Goal: Task Accomplishment & Management: Use online tool/utility

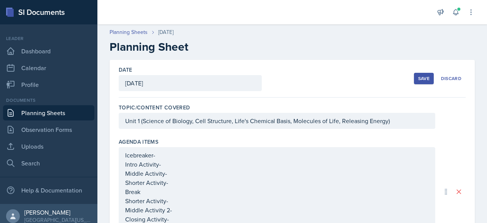
click at [418, 81] on div "Save" at bounding box center [423, 78] width 11 height 6
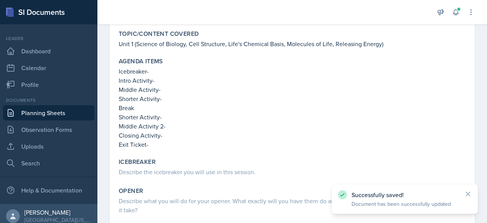
scroll to position [75, 0]
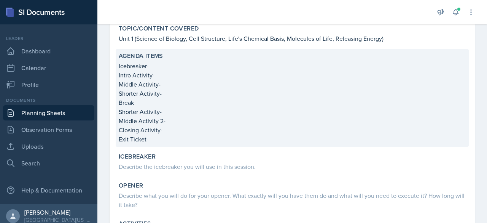
click at [182, 60] on div "Agenda items Icebreaker- Intro Activity- Middle Activity- Shorter Activity- Bre…" at bounding box center [292, 97] width 353 height 97
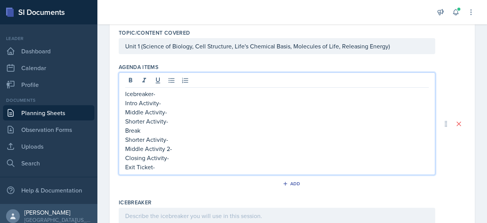
click at [164, 81] on div "Icebreaker- Intro Activity- Middle Activity- Shorter Activity- Break Shorter Ac…" at bounding box center [277, 123] width 317 height 102
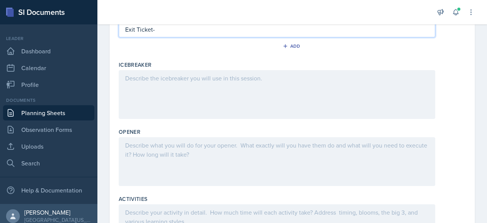
click at [169, 98] on div at bounding box center [277, 94] width 317 height 49
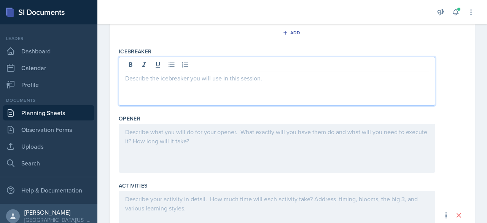
scroll to position [212, 0]
click at [170, 67] on icon at bounding box center [172, 65] width 8 height 8
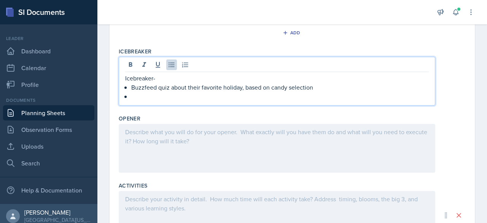
click at [138, 96] on p at bounding box center [280, 96] width 298 height 9
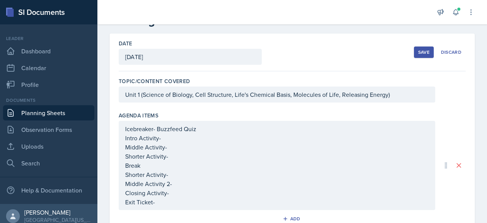
scroll to position [0, 0]
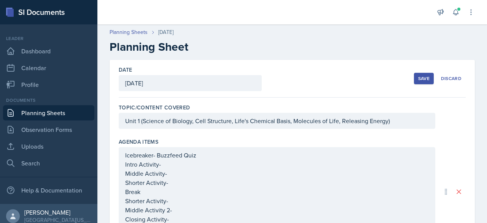
click at [414, 74] on button "Save" at bounding box center [424, 78] width 20 height 11
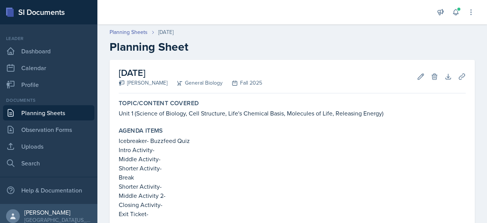
click at [363, 29] on div "Planning Sheets [DATE]" at bounding box center [292, 32] width 365 height 8
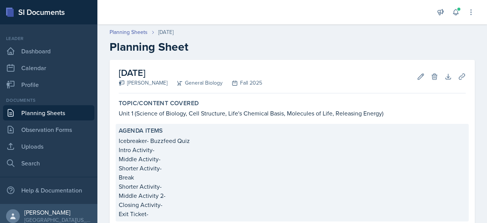
click at [167, 148] on p "Intro Activity-" at bounding box center [292, 149] width 347 height 9
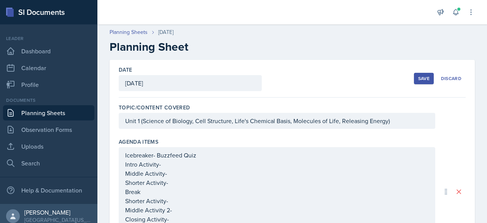
click at [167, 148] on div "Icebreaker- Buzzfeed Quiz Intro Activity- Middle Activity- Shorter Activity- Br…" at bounding box center [277, 191] width 317 height 89
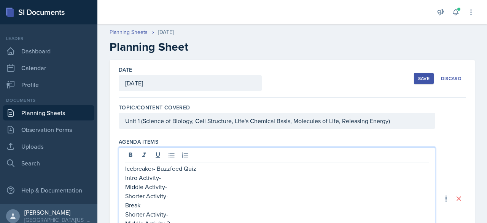
click at [164, 180] on p "Intro Activity-" at bounding box center [277, 177] width 304 height 9
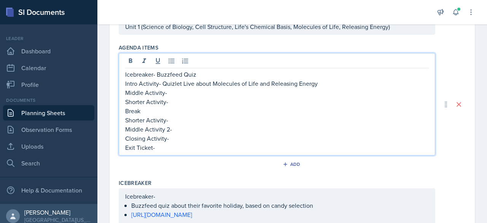
scroll to position [94, 0]
click at [177, 97] on p "Shorter Activity-" at bounding box center [277, 101] width 304 height 9
click at [181, 91] on p "Middle Activity-" at bounding box center [277, 92] width 304 height 9
click at [183, 99] on p "Shorter Activity-" at bounding box center [277, 101] width 304 height 9
click at [169, 111] on p "Break" at bounding box center [277, 110] width 304 height 9
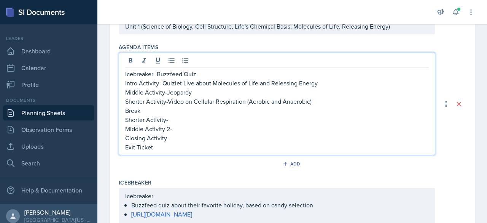
click at [180, 121] on p "Shorter Activity-" at bounding box center [277, 119] width 304 height 9
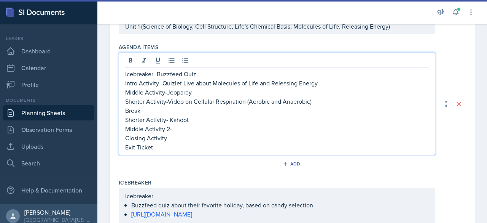
click at [194, 129] on p "Middle Activity 2-" at bounding box center [277, 128] width 304 height 9
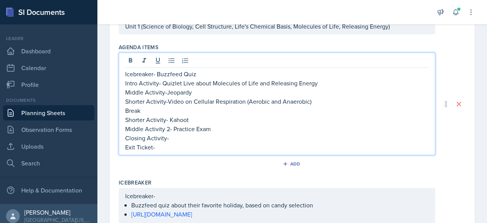
click at [181, 140] on p "Closing Activity-" at bounding box center [277, 137] width 304 height 9
click at [174, 150] on p "Exit Ticket-" at bounding box center [277, 146] width 304 height 9
click at [173, 140] on p "Closing Activity-" at bounding box center [277, 137] width 304 height 9
click at [168, 136] on p "Closing Activity-Questions" at bounding box center [277, 137] width 304 height 9
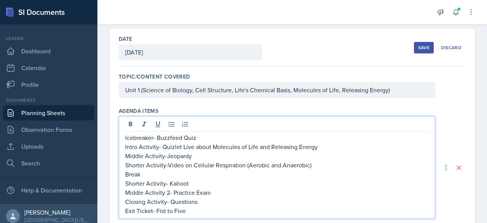
scroll to position [30, 0]
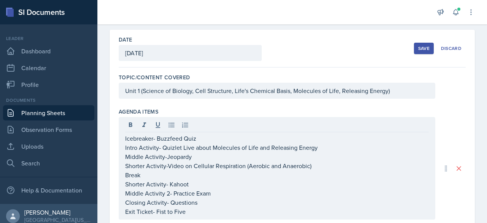
click at [418, 47] on div "Save" at bounding box center [423, 48] width 11 height 6
